Goal: Communication & Community: Answer question/provide support

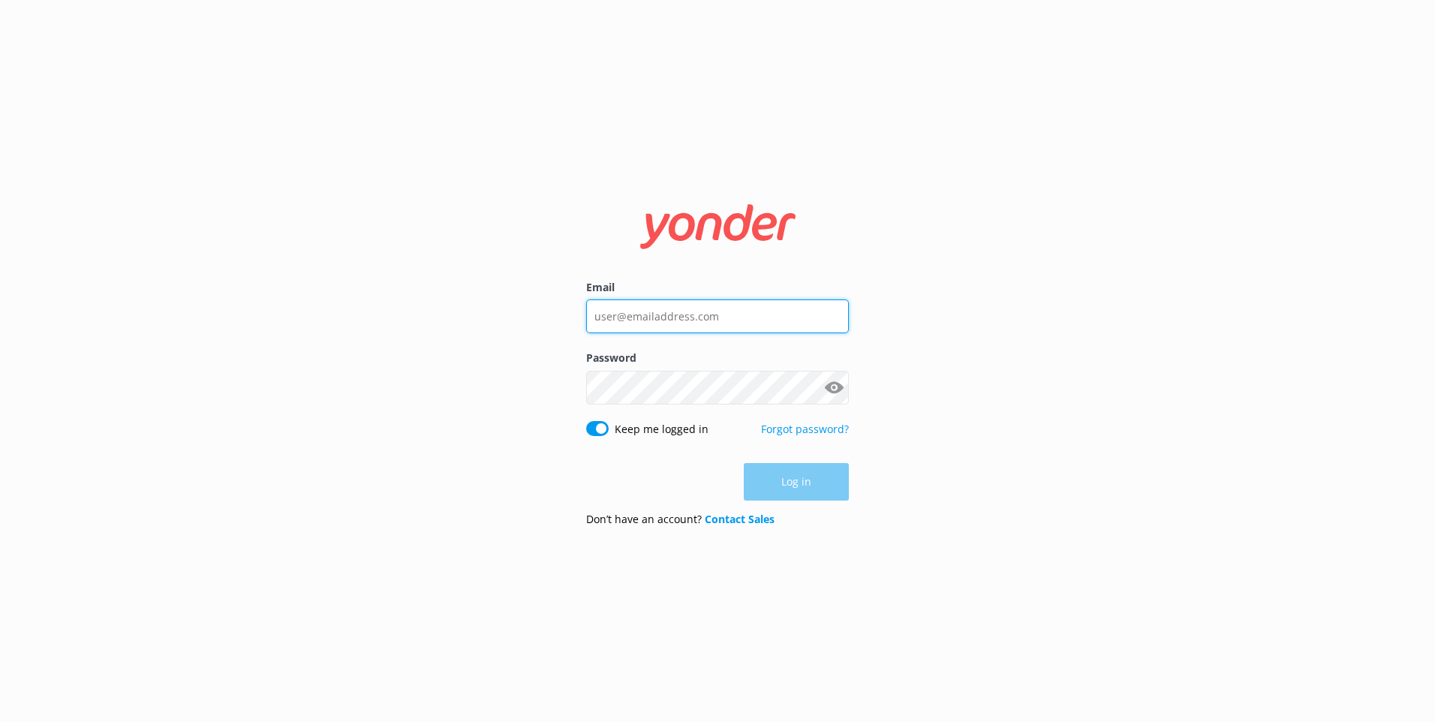
type input "[EMAIL_ADDRESS][PERSON_NAME][DOMAIN_NAME]"
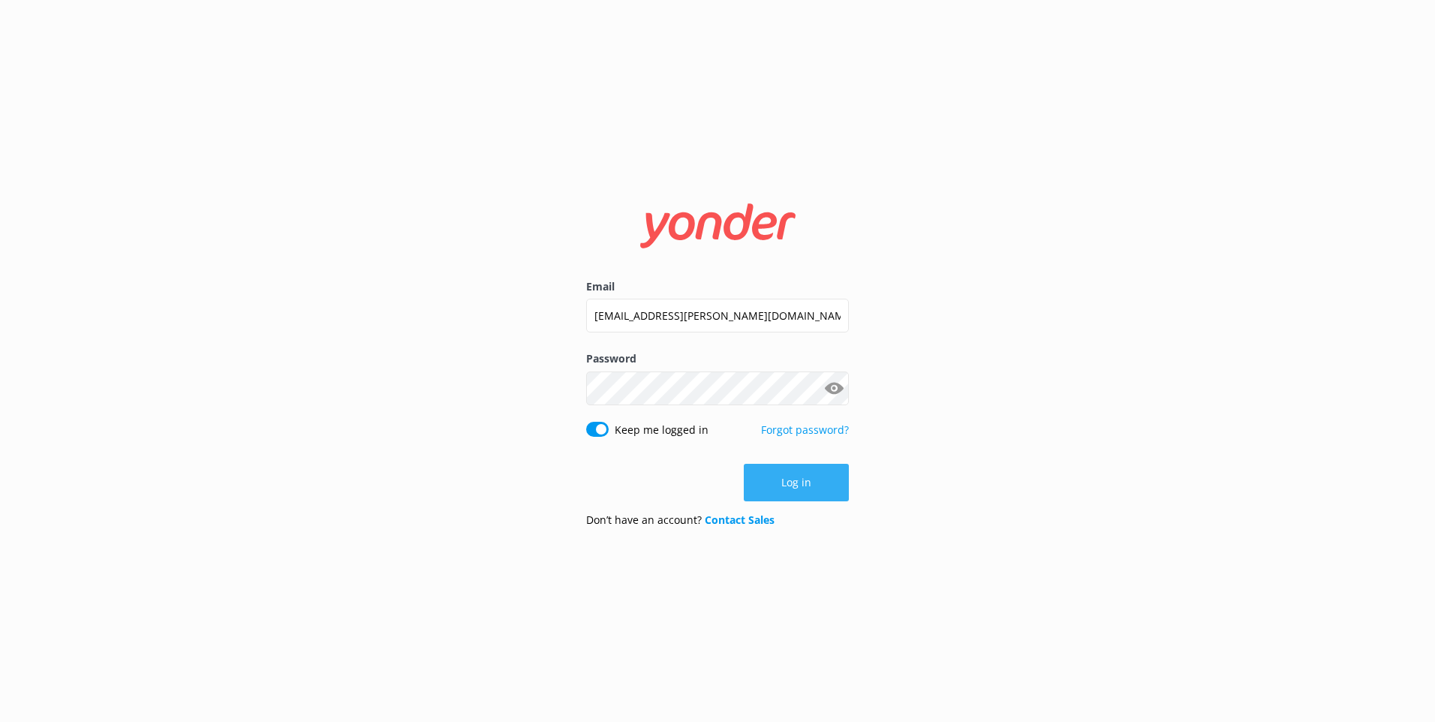
click at [802, 474] on div "Log in" at bounding box center [717, 483] width 263 height 38
drag, startPoint x: 789, startPoint y: 492, endPoint x: 786, endPoint y: 483, distance: 9.5
click at [787, 489] on button "Log in" at bounding box center [796, 483] width 105 height 38
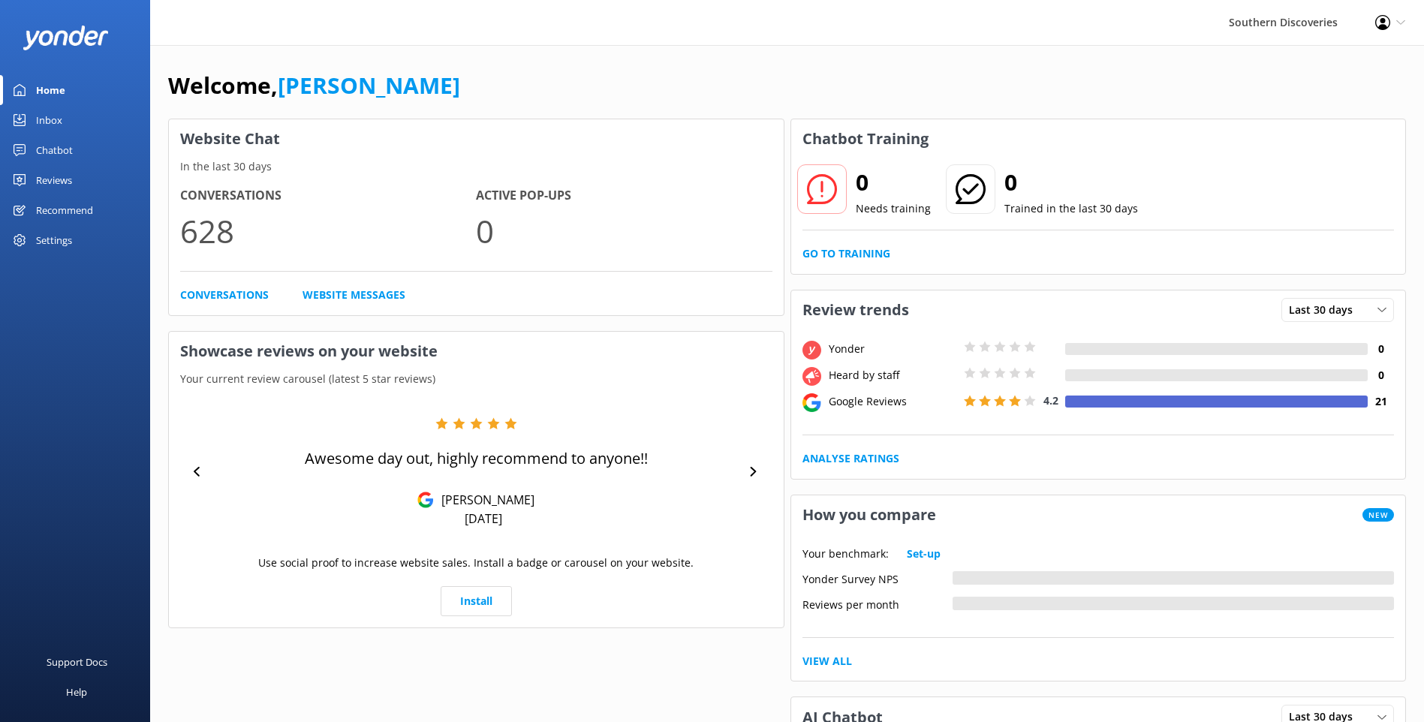
click at [65, 112] on link "Inbox" at bounding box center [75, 120] width 150 height 30
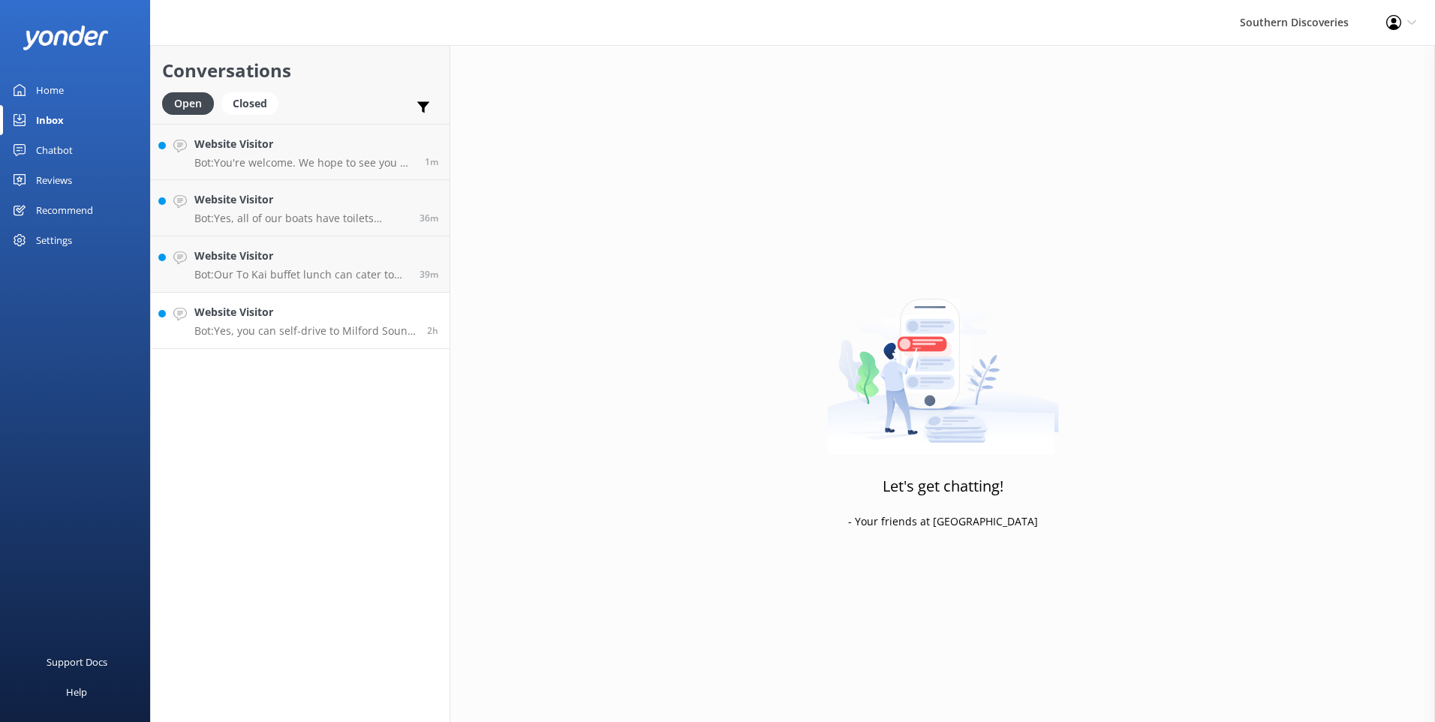
click at [345, 304] on h4 "Website Visitor" at bounding box center [304, 312] width 221 height 17
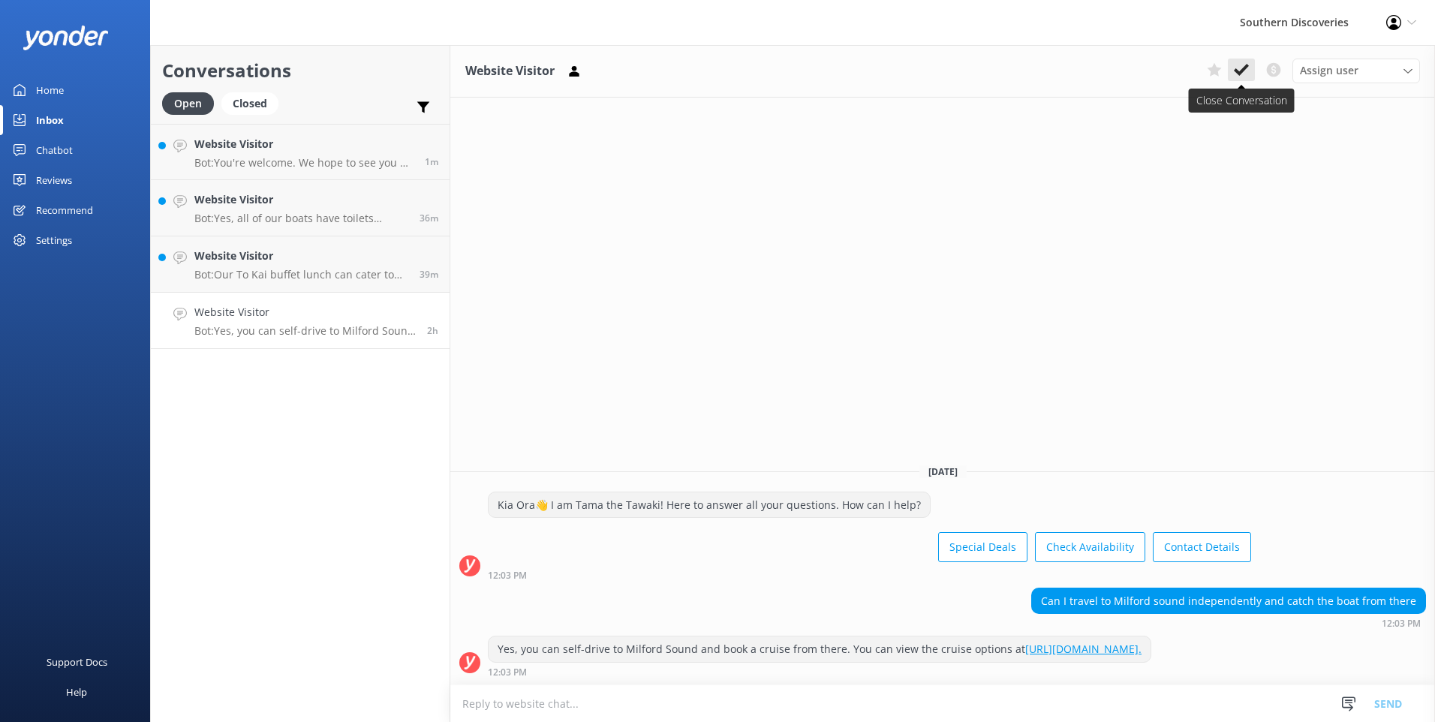
click at [1237, 65] on icon at bounding box center [1241, 69] width 15 height 15
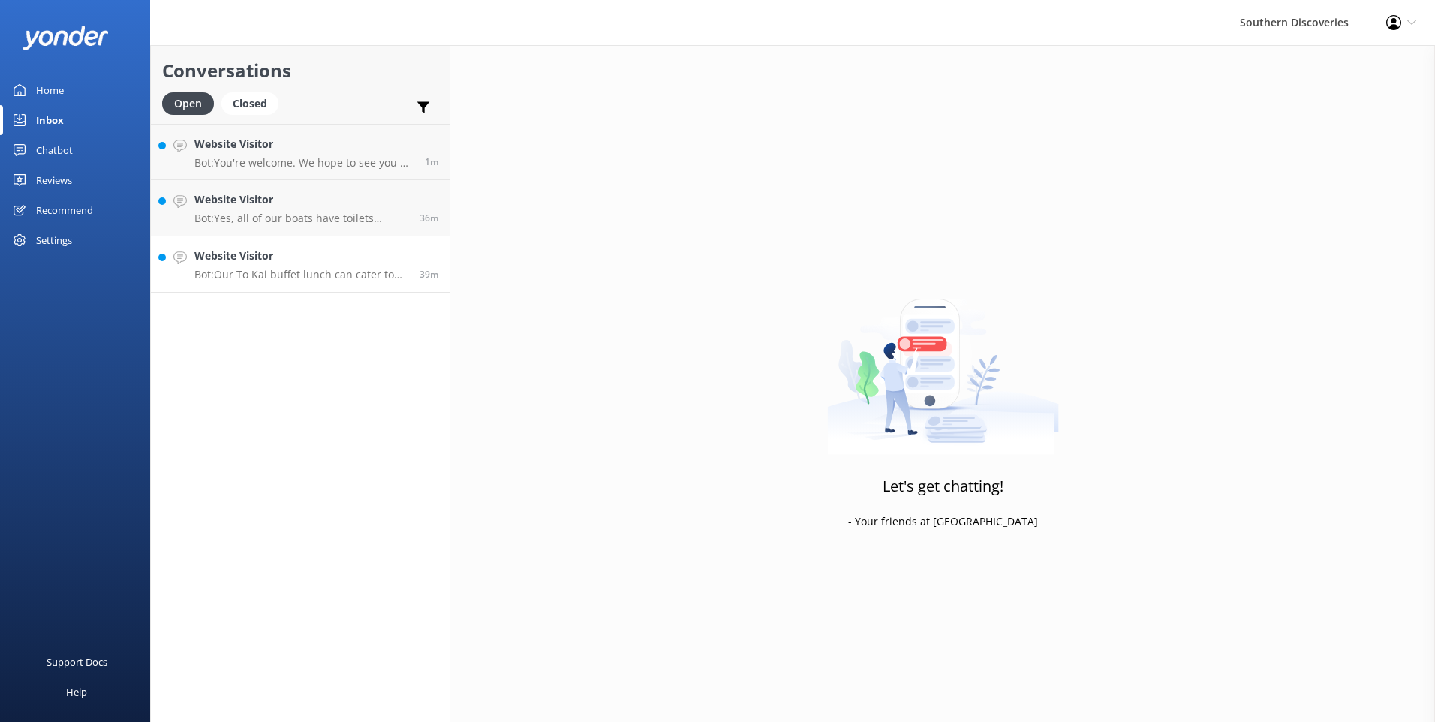
drag, startPoint x: 310, startPoint y: 279, endPoint x: 363, endPoint y: 263, distance: 55.1
click at [311, 279] on p "Bot: Our To Kai buffet lunch can cater to most dietary requirements, including …" at bounding box center [301, 275] width 214 height 14
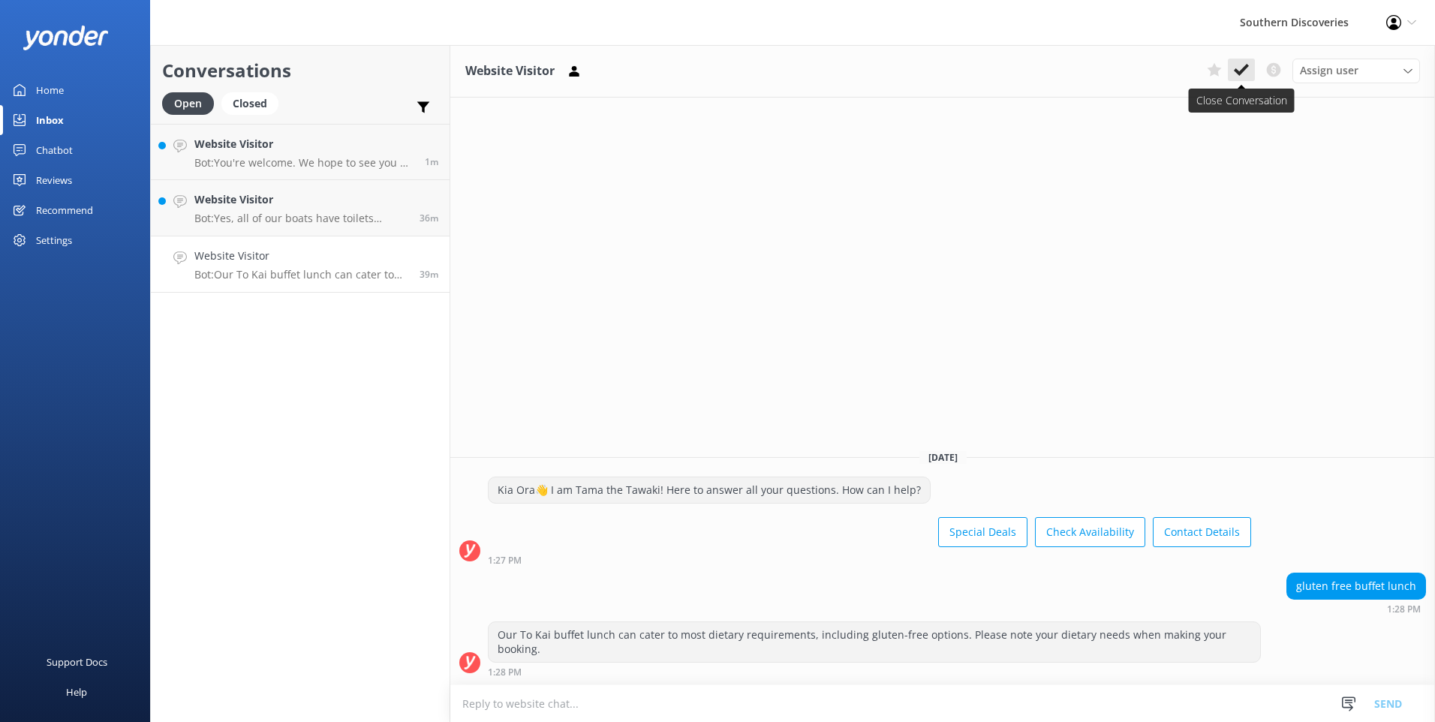
click at [1248, 74] on icon at bounding box center [1241, 69] width 15 height 15
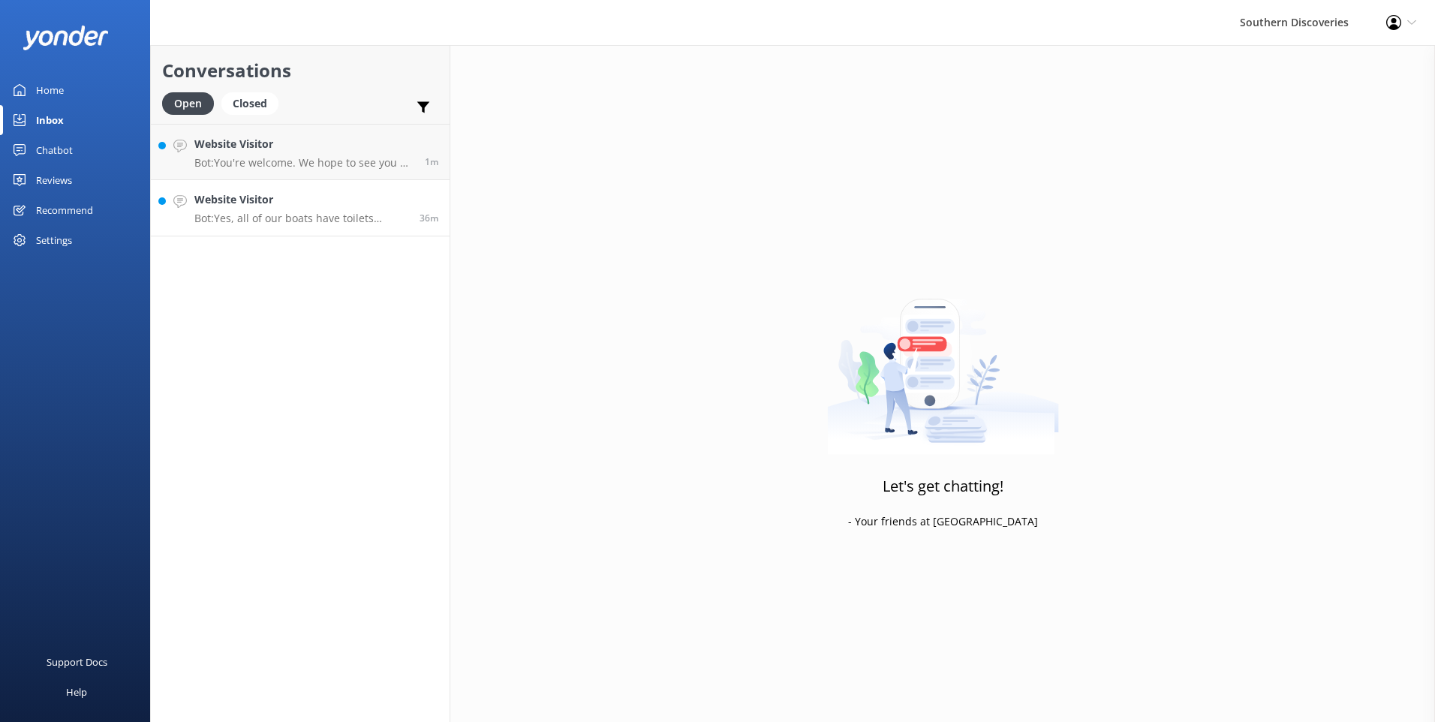
click at [281, 210] on div "Website Visitor Bot: Yes, all of our boats have toilets onboard for your comfor…" at bounding box center [301, 207] width 214 height 33
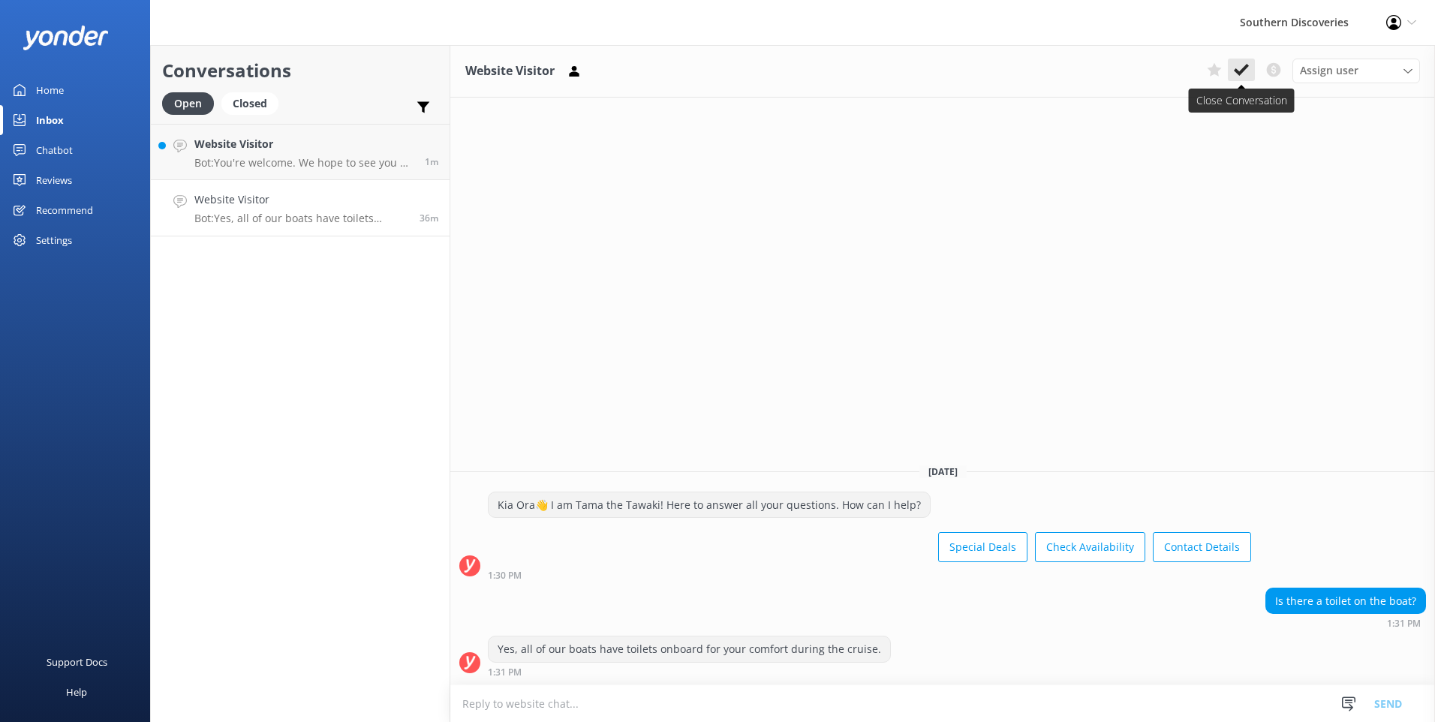
click at [1242, 66] on icon at bounding box center [1241, 69] width 15 height 15
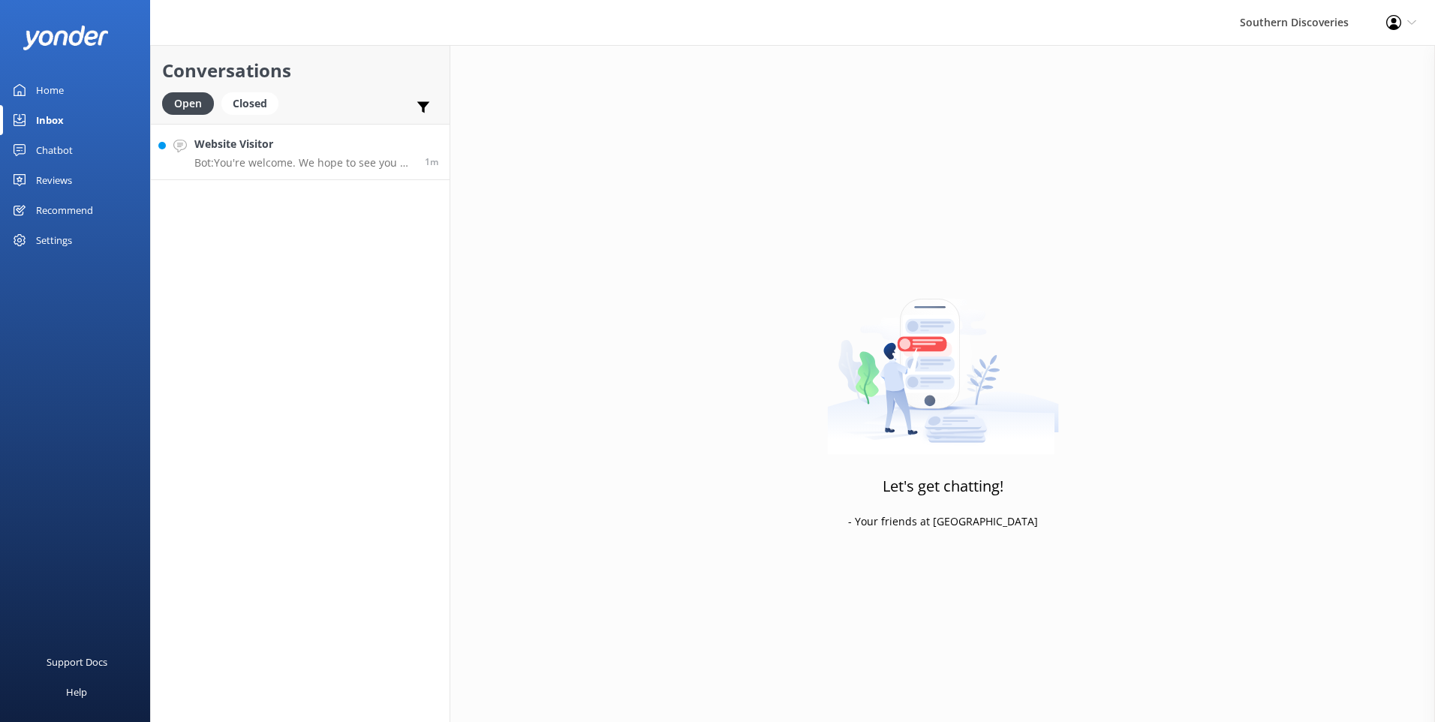
click at [254, 158] on p "Bot: You're welcome. We hope to see you at Southern Discoveries soon!" at bounding box center [303, 163] width 219 height 14
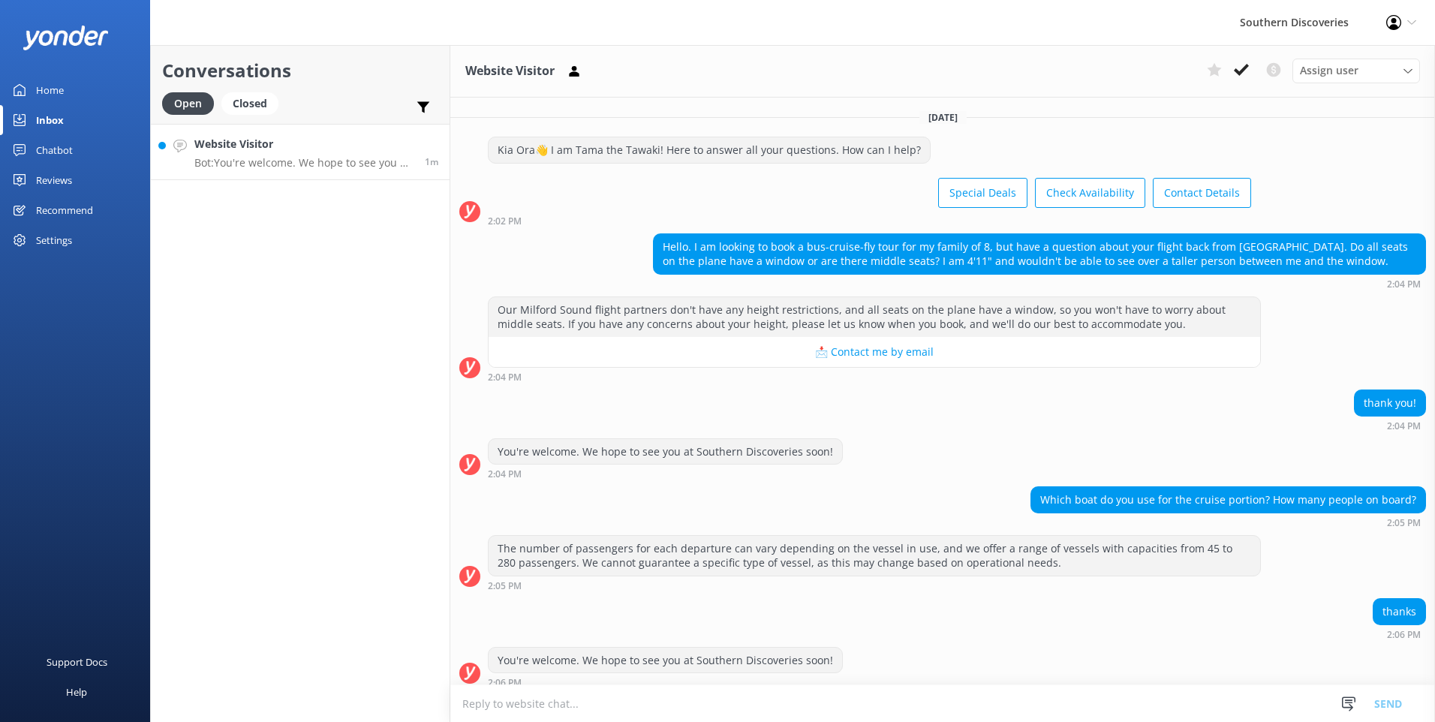
scroll to position [11, 0]
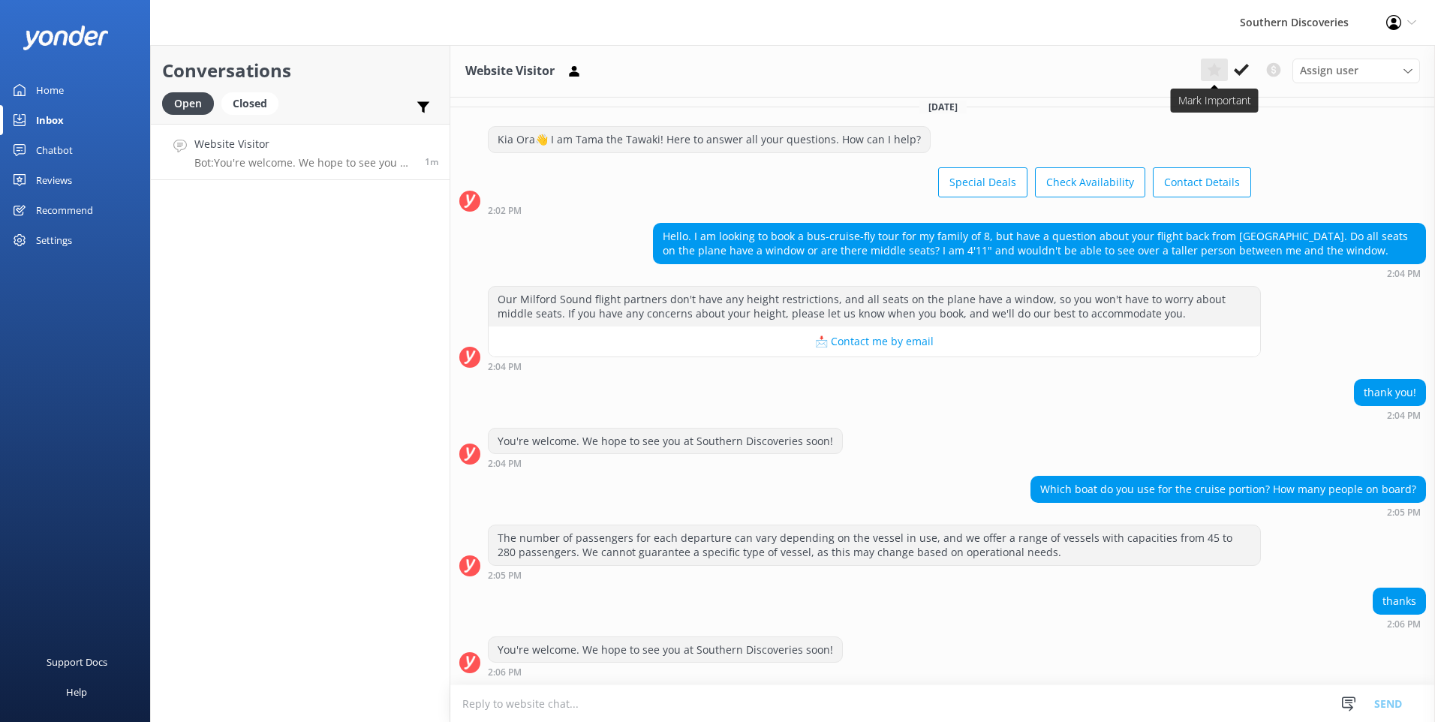
drag, startPoint x: 1239, startPoint y: 65, endPoint x: 1204, endPoint y: 77, distance: 37.0
click at [1240, 65] on icon at bounding box center [1241, 69] width 15 height 15
